Goal: Information Seeking & Learning: Learn about a topic

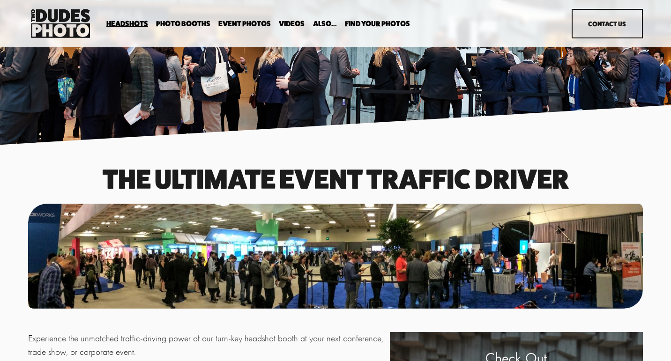
click at [293, 20] on link "Videos" at bounding box center [292, 23] width 26 height 9
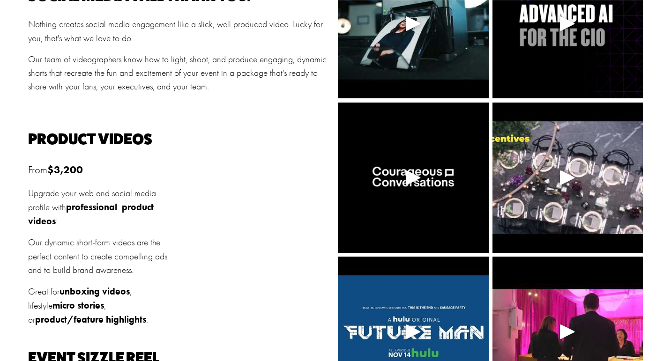
scroll to position [220, 0]
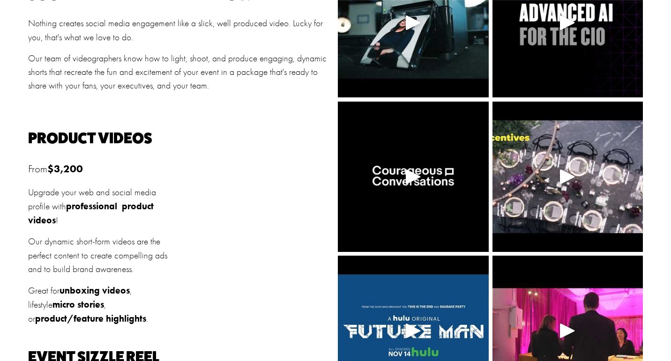
click at [410, 22] on div at bounding box center [413, 22] width 22 height 22
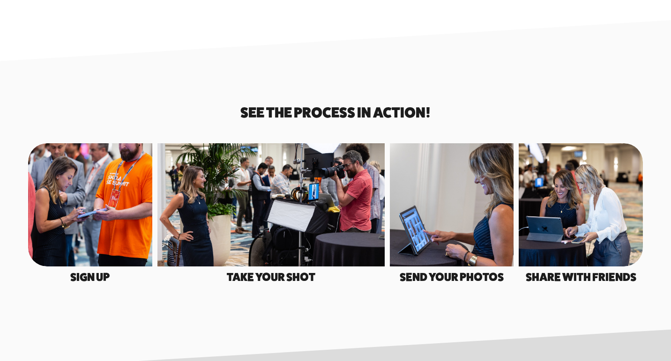
scroll to position [1393, 0]
